Goal: Find specific page/section: Find specific page/section

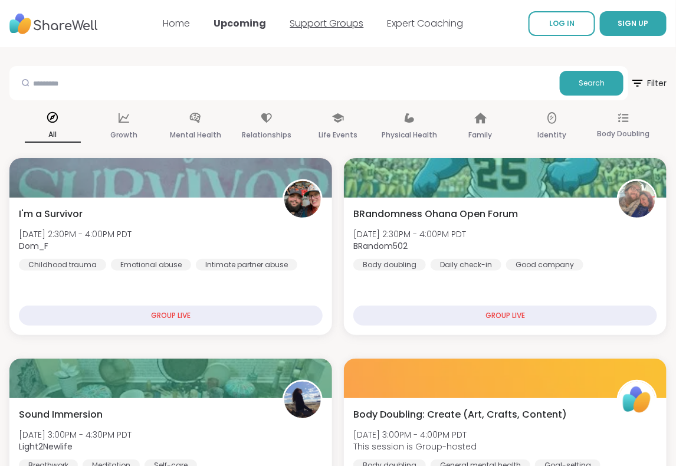
click at [318, 25] on link "Support Groups" at bounding box center [327, 24] width 74 height 14
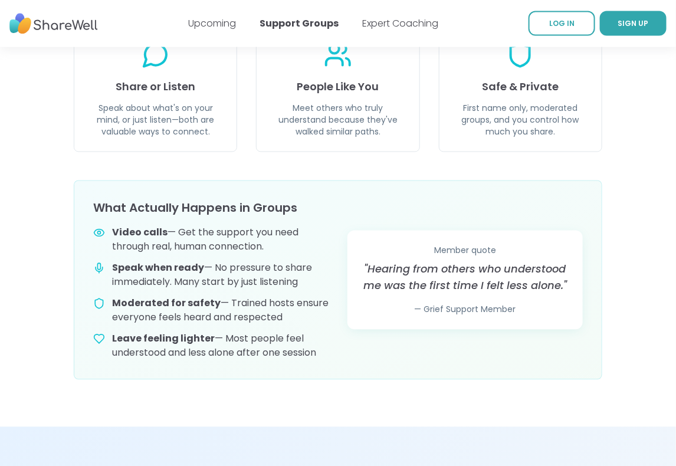
scroll to position [529, 0]
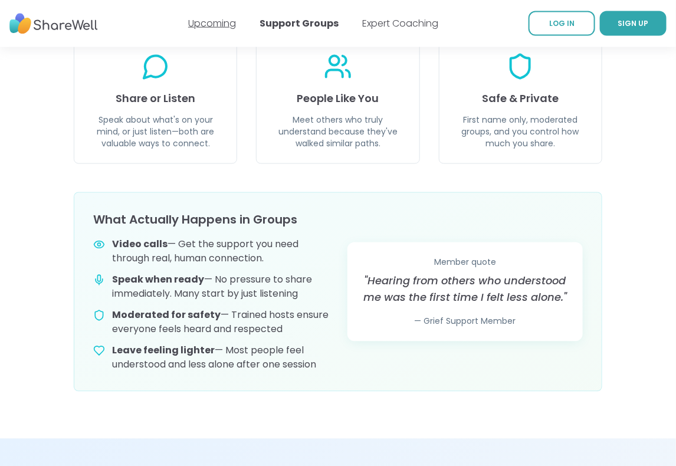
click at [224, 23] on link "Upcoming" at bounding box center [212, 24] width 48 height 14
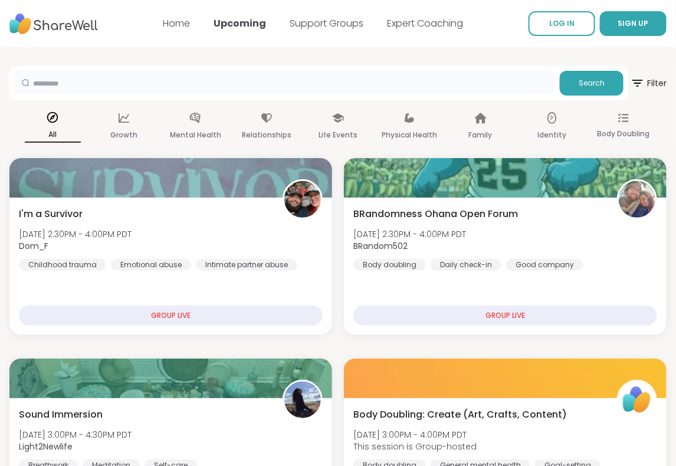
click at [61, 83] on input "text" at bounding box center [284, 83] width 541 height 24
type input "********"
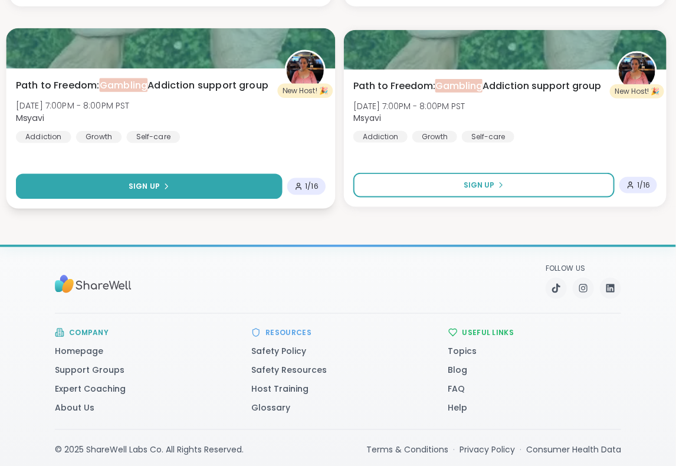
scroll to position [135, 0]
